Goal: Task Accomplishment & Management: Use online tool/utility

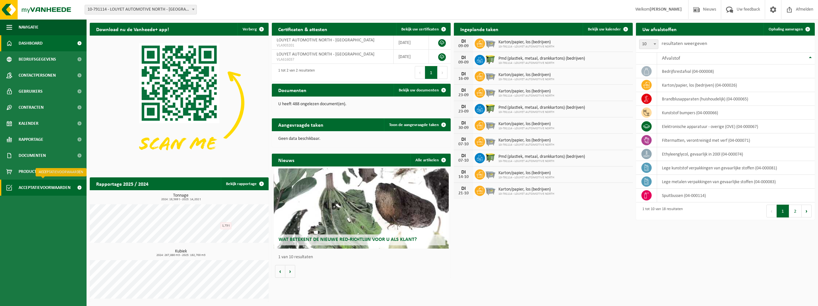
click at [42, 191] on span "Acceptatievoorwaarden" at bounding box center [45, 188] width 52 height 16
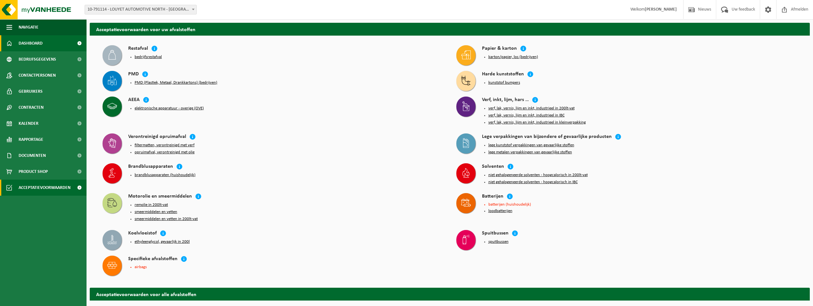
click at [29, 43] on span "Dashboard" at bounding box center [31, 43] width 24 height 16
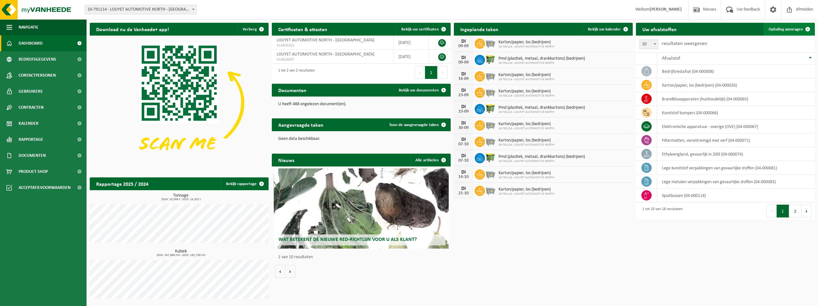
click at [780, 26] on link "Ophaling aanvragen" at bounding box center [789, 29] width 51 height 13
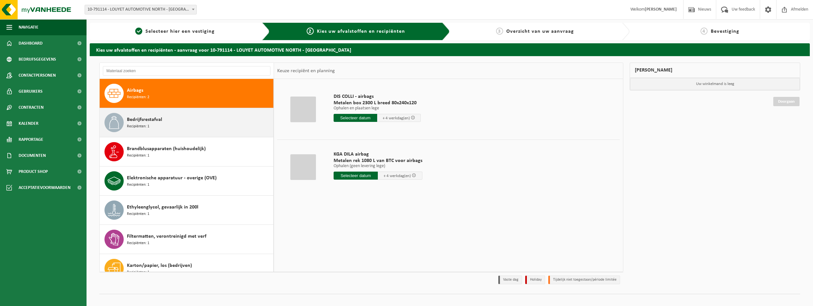
click at [219, 128] on div "Bedrijfsrestafval Recipiënten: 1" at bounding box center [199, 122] width 145 height 19
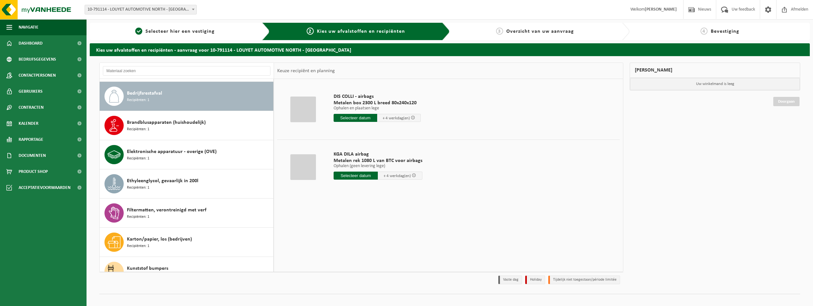
scroll to position [29, 0]
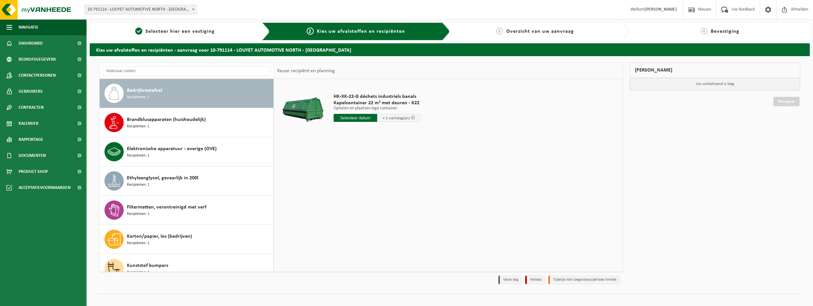
click at [349, 119] on input "text" at bounding box center [356, 118] width 44 height 8
click at [340, 167] on div "8" at bounding box center [339, 164] width 11 height 10
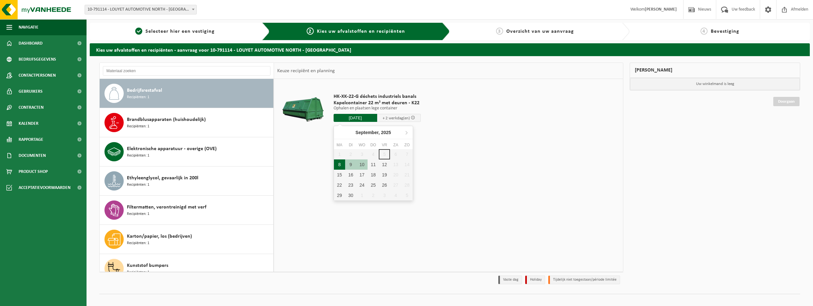
type input "Van 2025-09-08"
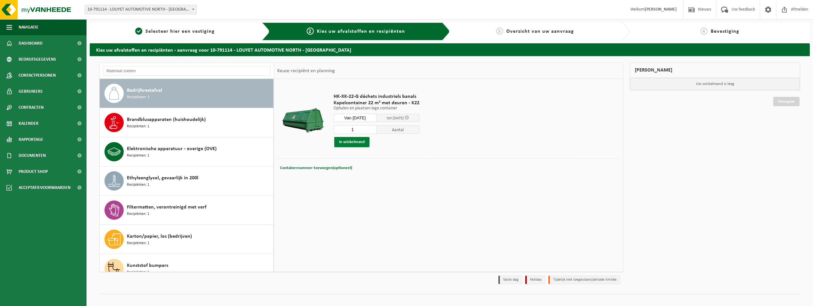
click at [354, 140] on button "In winkelmand" at bounding box center [351, 142] width 35 height 10
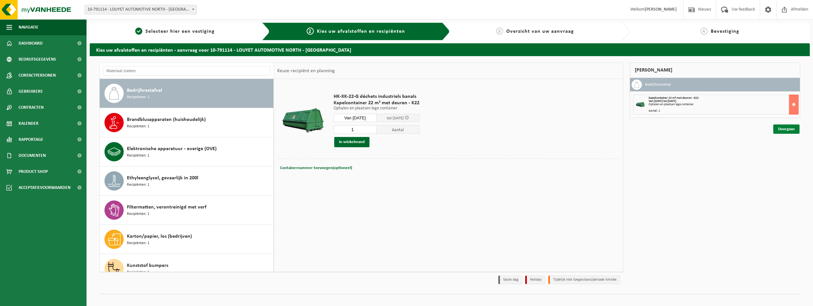
click at [790, 132] on link "Doorgaan" at bounding box center [787, 128] width 26 height 9
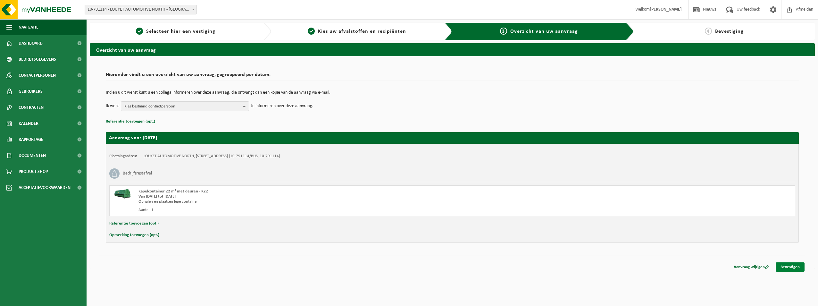
click at [792, 265] on link "Bevestigen" at bounding box center [790, 266] width 29 height 9
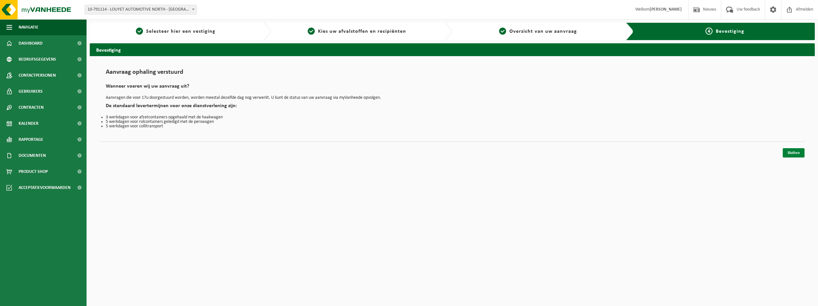
click at [790, 150] on link "Sluiten" at bounding box center [794, 152] width 22 height 9
